Goal: Transaction & Acquisition: Purchase product/service

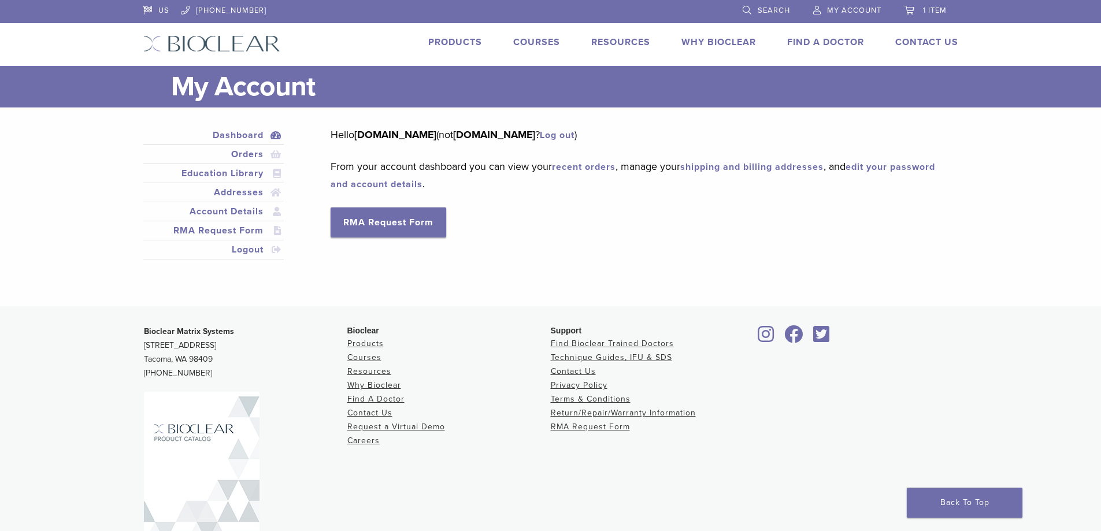
click at [923, 13] on span "1 item" at bounding box center [935, 10] width 24 height 9
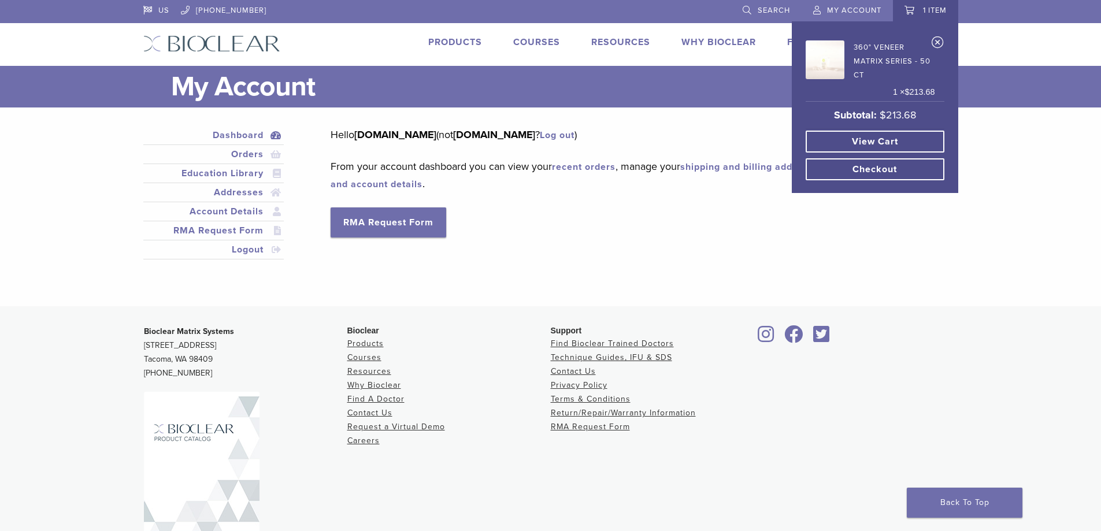
click at [829, 66] on img at bounding box center [825, 59] width 39 height 39
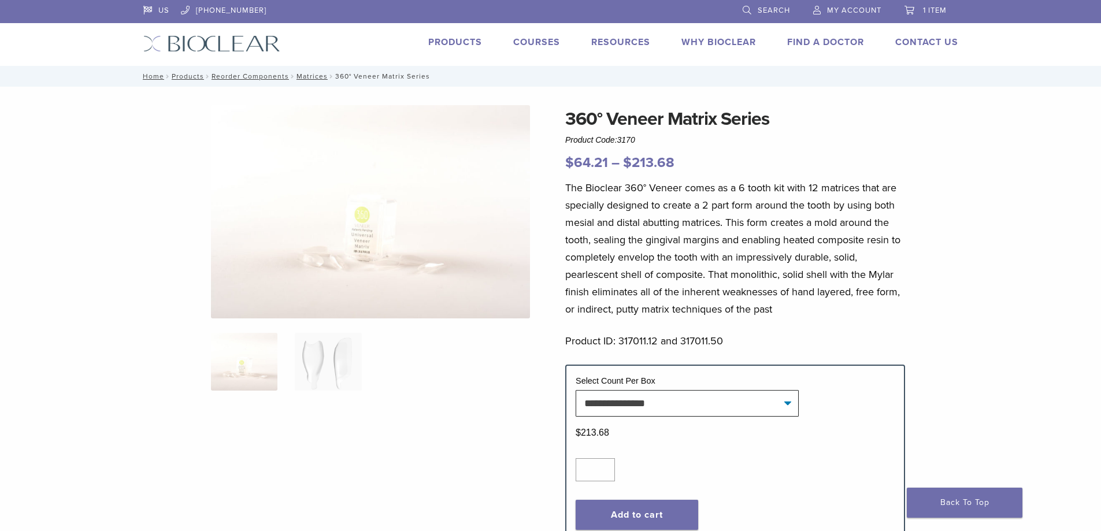
click at [927, 4] on link "1 item" at bounding box center [926, 8] width 42 height 17
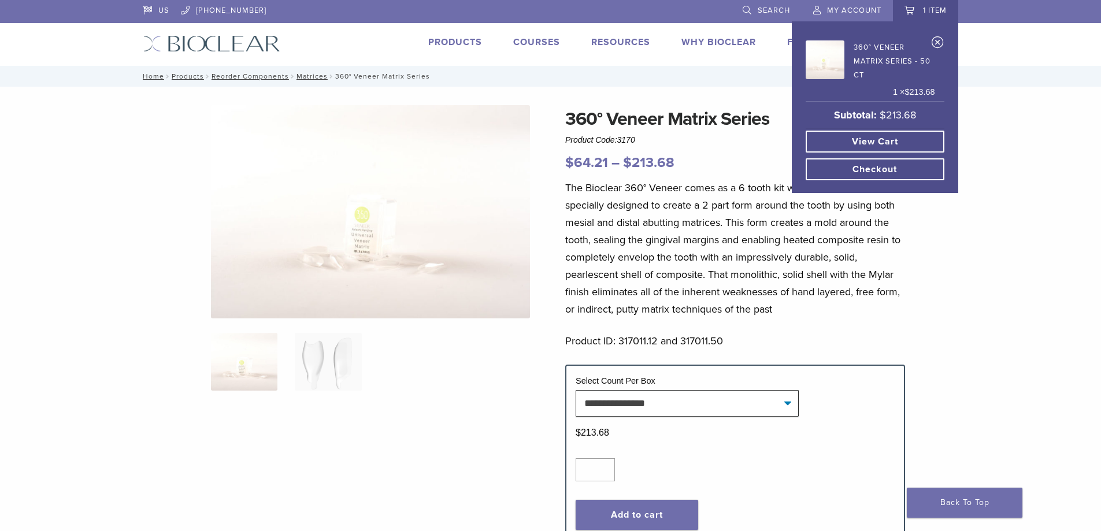
click at [901, 140] on link "View cart" at bounding box center [875, 142] width 139 height 22
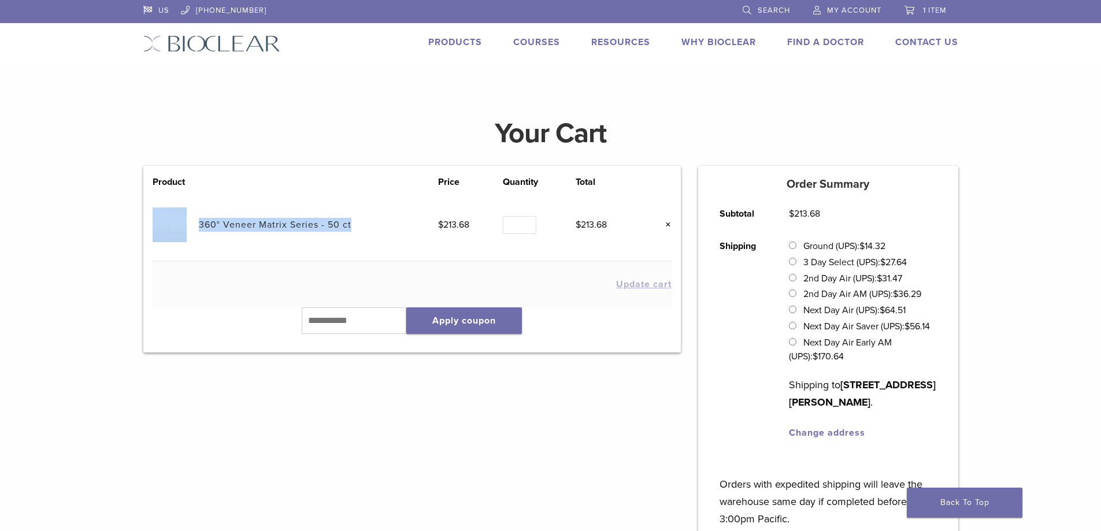
drag, startPoint x: 192, startPoint y: 223, endPoint x: 357, endPoint y: 231, distance: 164.3
click at [357, 231] on tr "360° Veneer Matrix Series - 50 ct $ 213.68 Quantity Quantity * $ 213.68 ×" at bounding box center [412, 225] width 519 height 72
